Goal: Transaction & Acquisition: Book appointment/travel/reservation

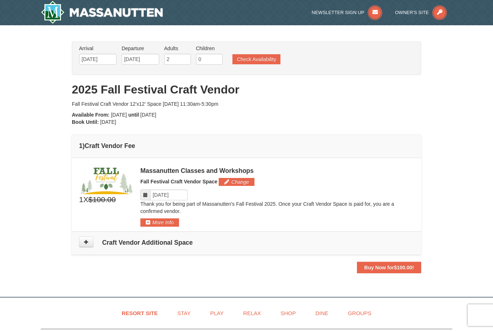
click at [391, 269] on strong "Buy Now for $100.00 !" at bounding box center [389, 267] width 50 height 6
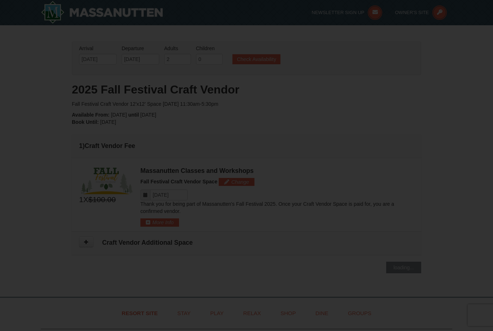
scroll to position [138, 0]
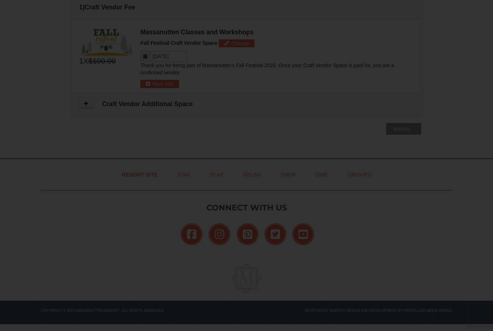
click at [108, 138] on div at bounding box center [246, 165] width 493 height 331
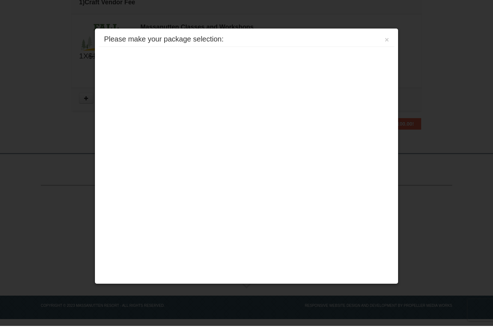
scroll to position [162, 0]
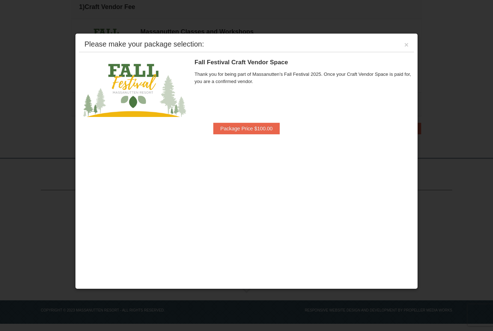
click at [256, 131] on button "Package Price $100.00" at bounding box center [246, 129] width 67 height 12
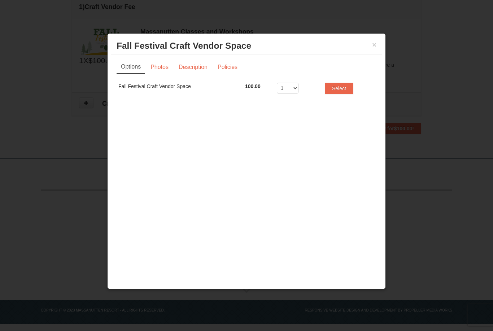
click at [341, 90] on button "Select" at bounding box center [339, 89] width 28 height 12
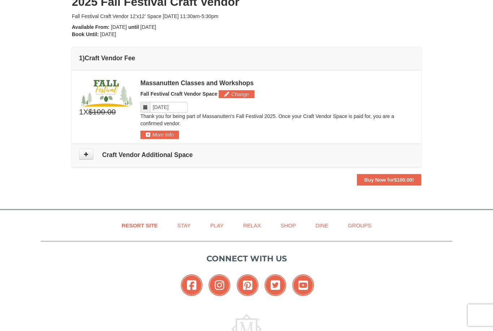
scroll to position [115, 0]
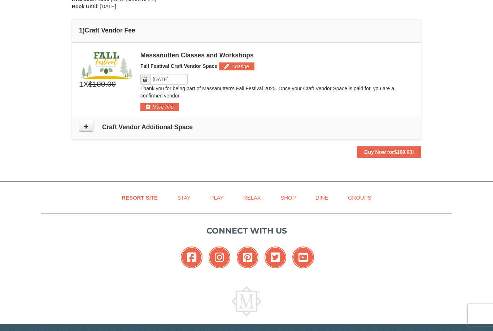
click at [381, 154] on strong "Buy Now for $100.00 !" at bounding box center [389, 152] width 50 height 6
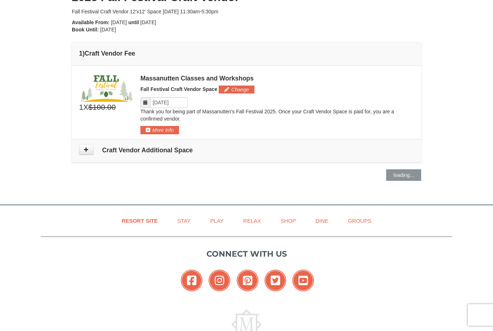
scroll to position [0, 0]
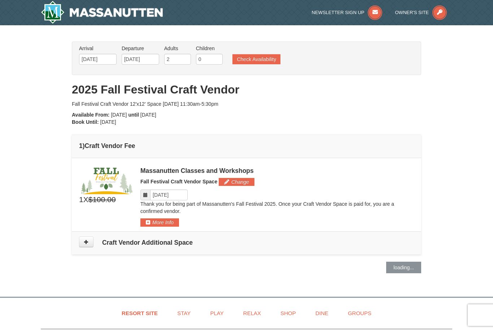
click at [163, 223] on button "More Info" at bounding box center [159, 222] width 39 height 8
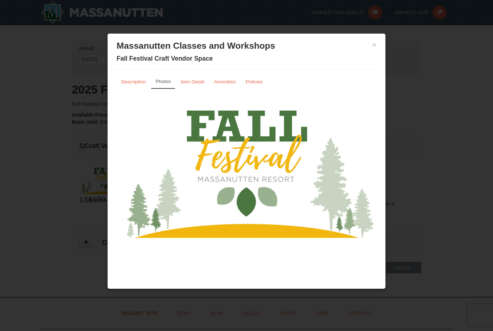
click at [131, 79] on small "Description" at bounding box center [133, 81] width 25 height 5
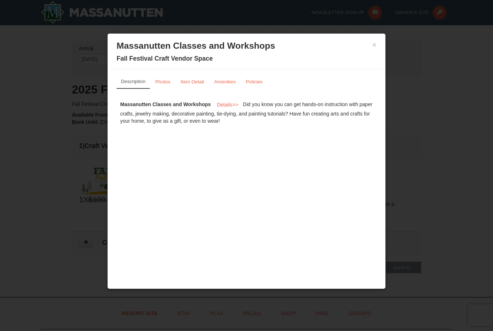
click at [197, 86] on link "Item Detail" at bounding box center [192, 82] width 33 height 14
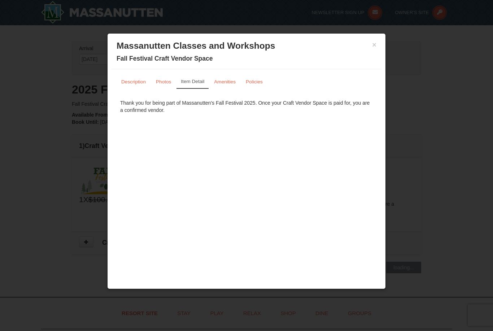
click at [230, 82] on small "Amenities" at bounding box center [225, 81] width 22 height 5
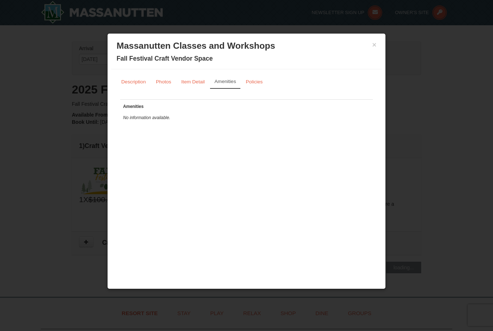
click at [254, 80] on small "Policies" at bounding box center [254, 81] width 17 height 5
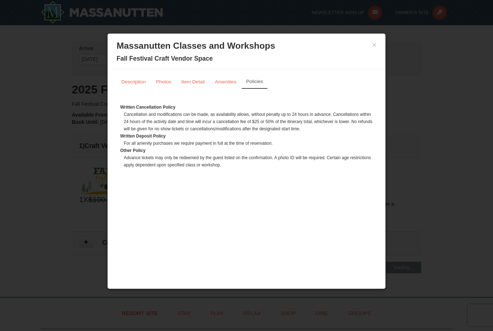
click at [181, 80] on link "Item Detail" at bounding box center [192, 82] width 33 height 14
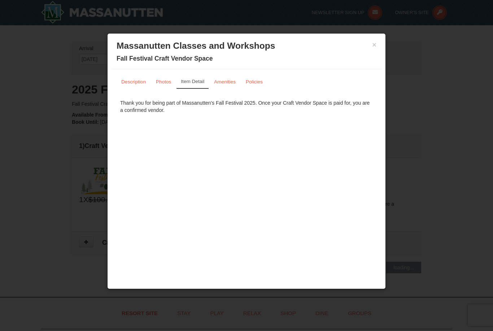
click at [370, 49] on h3 "Massanutten Classes and Workshops" at bounding box center [246, 45] width 260 height 11
click at [375, 41] on button "×" at bounding box center [374, 44] width 4 height 7
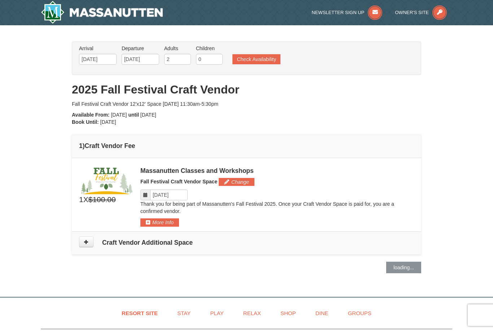
click at [242, 185] on button "Change" at bounding box center [237, 182] width 36 height 8
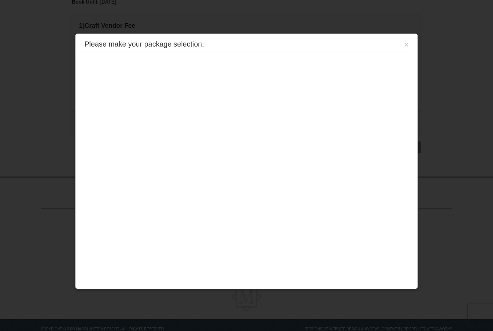
scroll to position [138, 0]
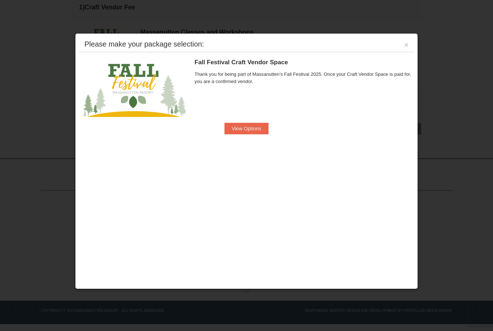
click at [254, 130] on button "View Options" at bounding box center [246, 129] width 44 height 12
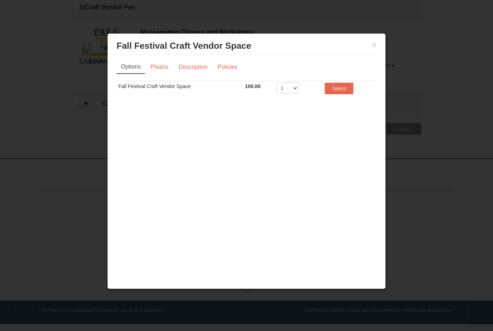
click at [352, 87] on button "Select" at bounding box center [339, 89] width 28 height 12
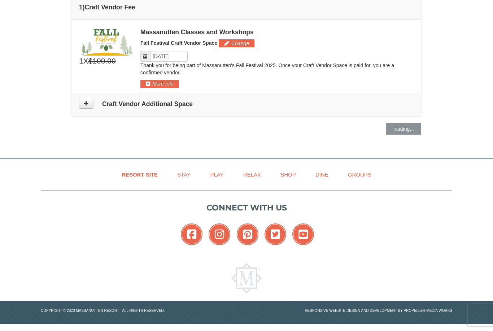
click at [144, 58] on icon at bounding box center [145, 56] width 5 height 5
click at [166, 58] on input "Please format dates MM/DD/YYYY" at bounding box center [169, 56] width 38 height 11
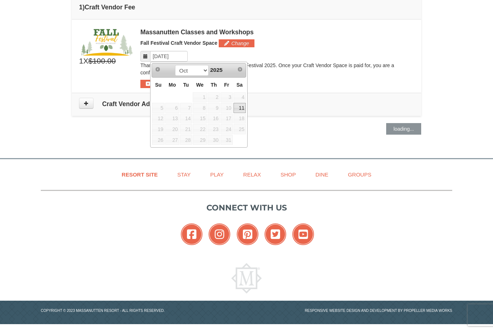
click at [243, 109] on link "11" at bounding box center [239, 108] width 12 height 10
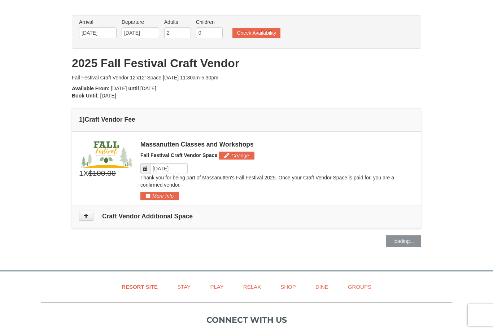
scroll to position [0, 0]
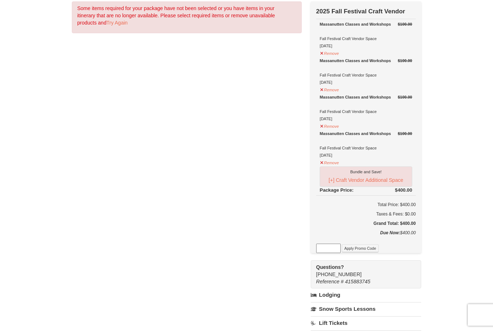
scroll to position [60, 0]
click at [320, 162] on button "Remove" at bounding box center [329, 161] width 19 height 9
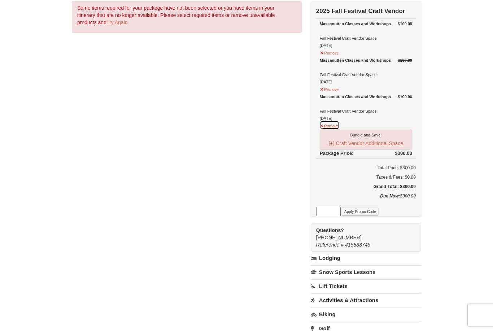
click at [321, 128] on button "Remove" at bounding box center [329, 124] width 19 height 9
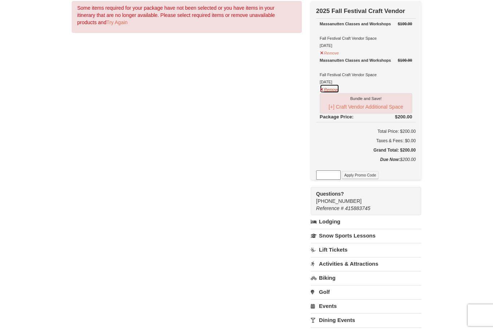
click at [322, 92] on button "Remove" at bounding box center [329, 88] width 19 height 9
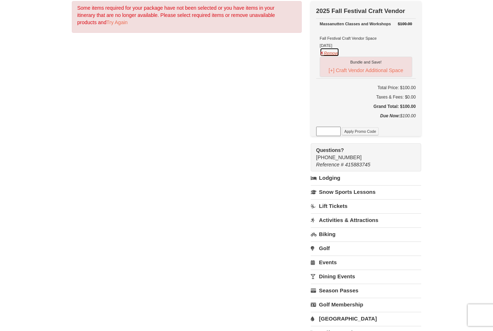
click at [322, 56] on button "Remove" at bounding box center [329, 52] width 19 height 9
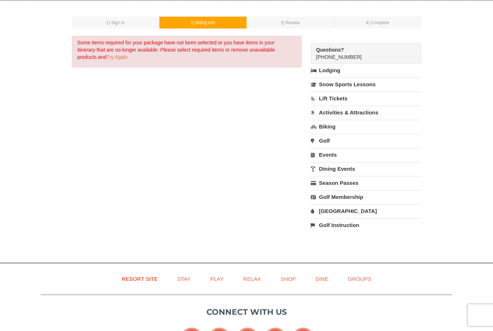
scroll to position [0, 0]
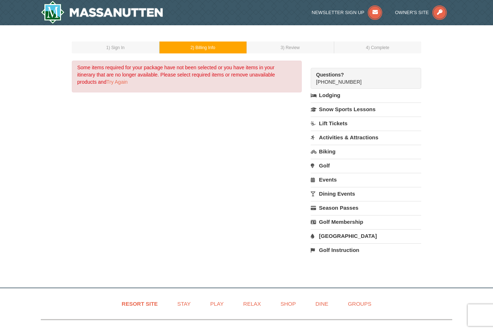
click at [132, 47] on td "1 ) Sign In" at bounding box center [115, 47] width 87 height 12
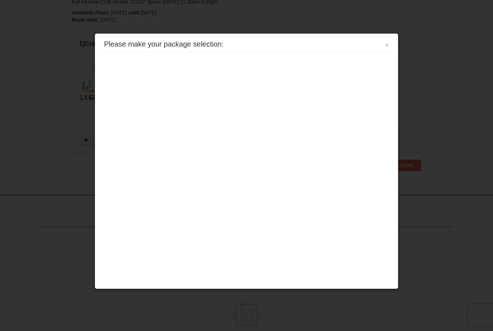
scroll to position [138, 0]
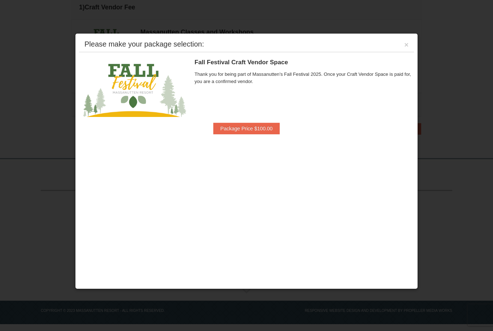
click at [407, 46] on button "×" at bounding box center [406, 44] width 4 height 7
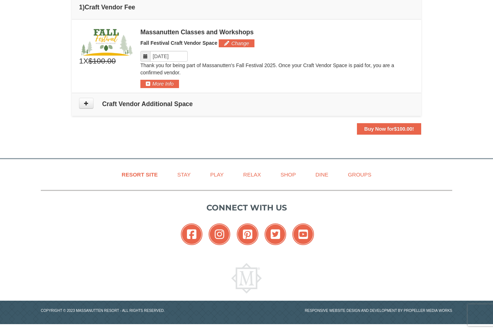
click at [390, 125] on button "Buy Now for $100.00 !" at bounding box center [389, 129] width 64 height 12
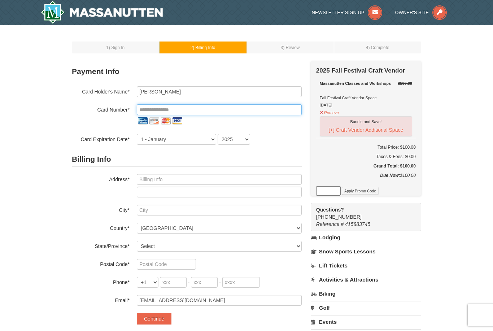
click at [181, 113] on input "tel" at bounding box center [219, 109] width 165 height 11
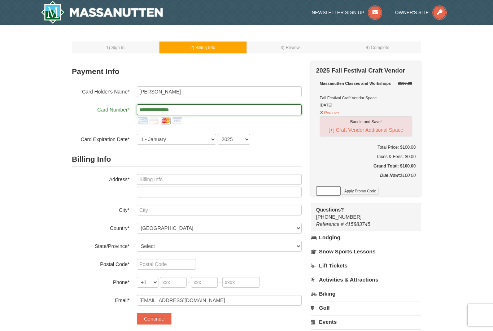
type input "**********"
click at [211, 137] on select "1 - January 2 - February 3 - March 4 - April 5 - May 6 - June 7 - July 8 - Augu…" at bounding box center [176, 139] width 79 height 11
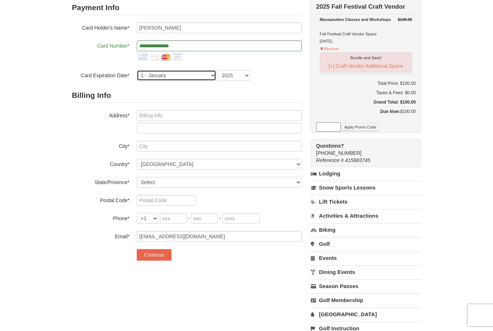
select select "8"
click at [244, 78] on select "2025 2026 2027 2028 2029 2030 2031 2032 2033 2034" at bounding box center [233, 75] width 32 height 11
select select "2030"
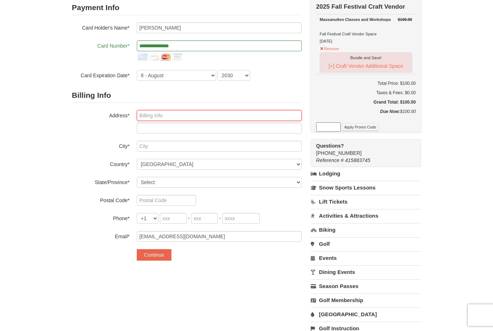
click at [206, 119] on input "text" at bounding box center [219, 115] width 165 height 11
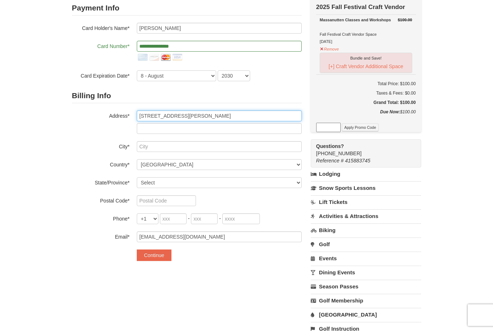
type input "3145 Cullers Run Road"
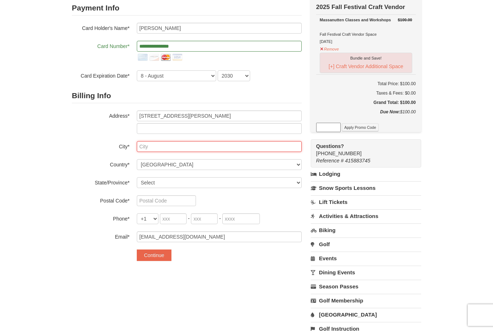
click at [171, 143] on input "text" at bounding box center [219, 146] width 165 height 11
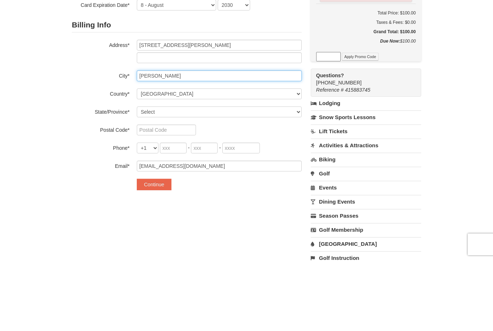
type input "Mathias"
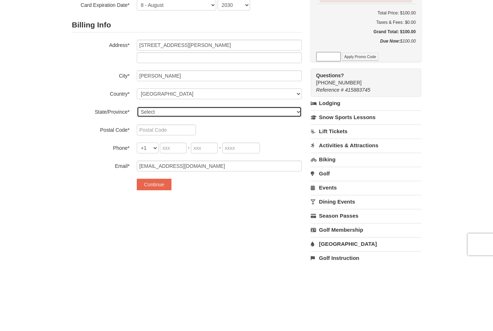
click at [291, 177] on select "Select Alabama Alaska American Samoa Arizona Arkansas California Colorado Conne…" at bounding box center [219, 182] width 165 height 11
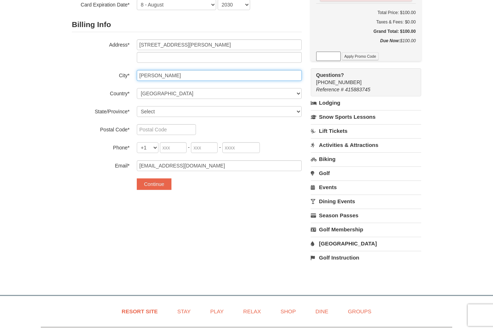
click at [268, 76] on input "Mathias" at bounding box center [219, 75] width 165 height 11
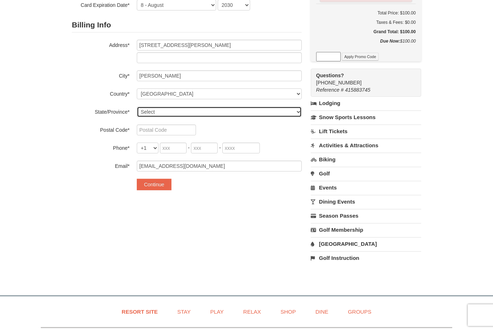
click at [299, 116] on select "Select Alabama Alaska American Samoa Arizona Arkansas California Colorado Conne…" at bounding box center [219, 111] width 165 height 11
select select "WV"
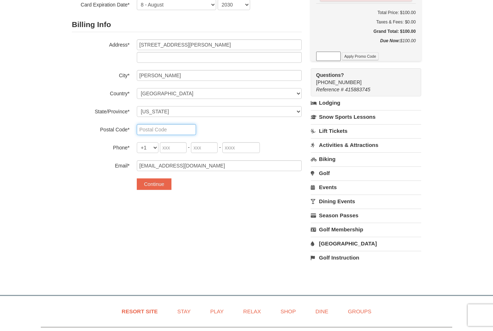
click at [174, 129] on input "text" at bounding box center [166, 129] width 59 height 11
type input "26812"
click at [172, 153] on input "tel" at bounding box center [173, 147] width 27 height 11
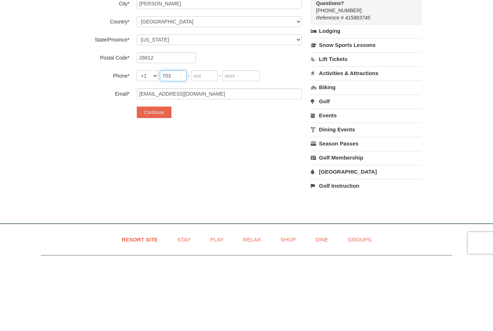
type input "703"
click at [161, 179] on button "Continue" at bounding box center [154, 185] width 35 height 12
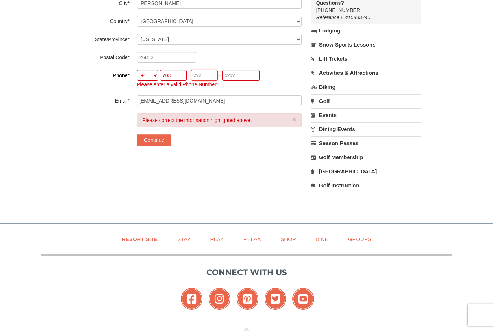
click at [208, 75] on input "tel" at bounding box center [204, 75] width 27 height 11
type input "622"
click at [243, 77] on input "tel" at bounding box center [241, 75] width 38 height 11
type input "3154"
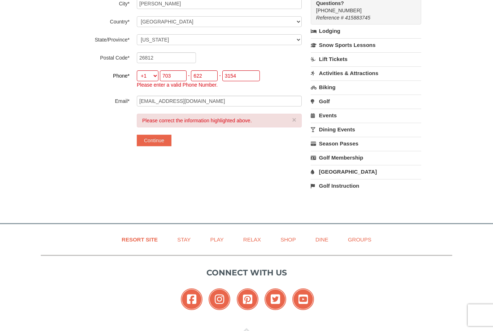
click at [160, 142] on button "Continue" at bounding box center [154, 141] width 35 height 12
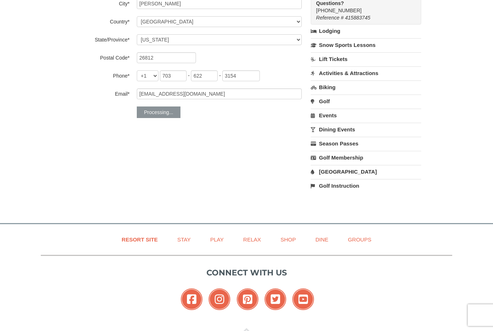
scroll to position [207, 0]
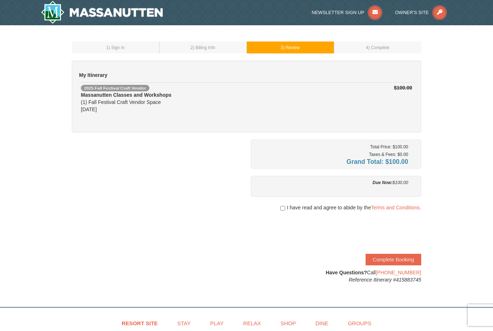
click at [282, 208] on input "checkbox" at bounding box center [282, 208] width 5 height 6
checkbox input "true"
click at [399, 257] on button "Complete Booking" at bounding box center [393, 260] width 56 height 12
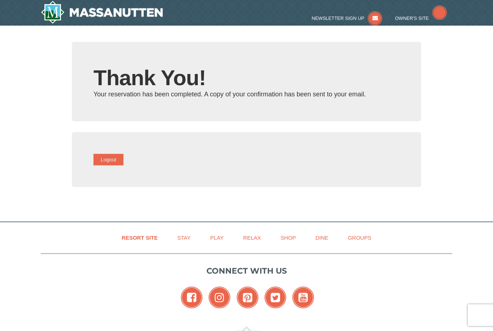
type input "[EMAIL_ADDRESS][DOMAIN_NAME]"
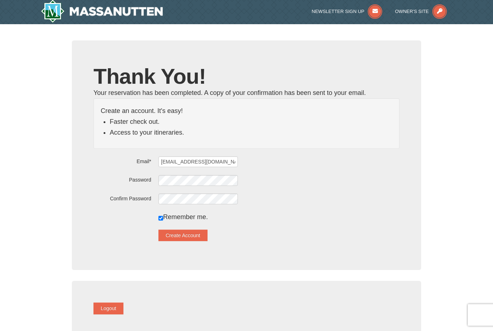
scroll to position [2, 0]
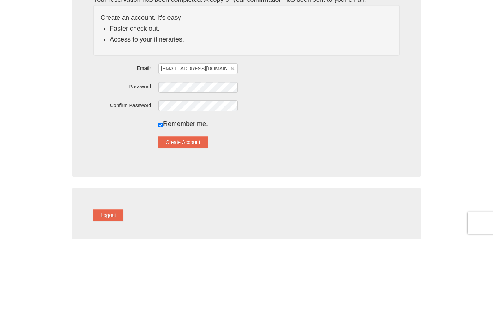
click at [163, 215] on input "checkbox" at bounding box center [160, 217] width 5 height 5
checkbox input "false"
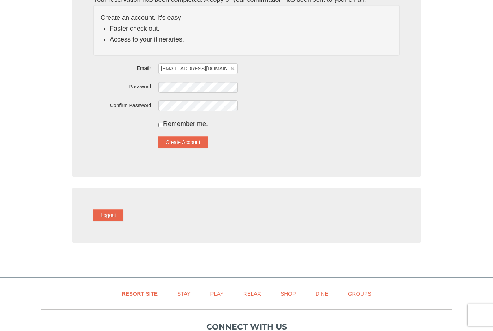
click at [207, 142] on button "Create Account" at bounding box center [182, 142] width 49 height 12
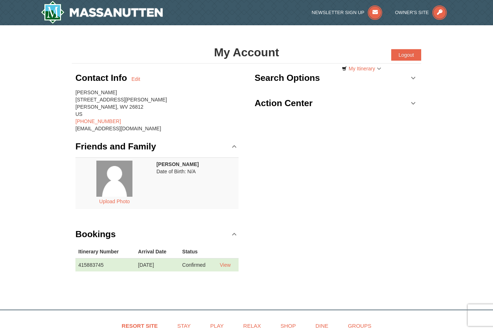
click at [409, 57] on button "Logout" at bounding box center [406, 55] width 30 height 12
